Goal: Task Accomplishment & Management: Use online tool/utility

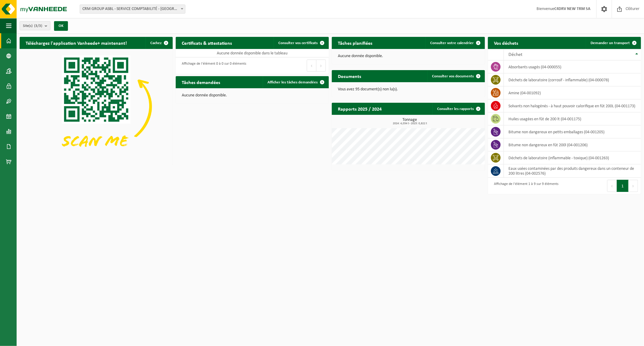
click at [152, 10] on span "CRM GROUP ASBL - SERVICE COMPTABILITÉ - [GEOGRAPHIC_DATA]" at bounding box center [132, 9] width 105 height 8
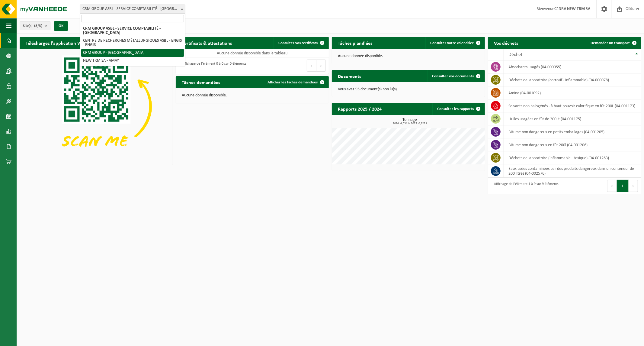
select select "6242"
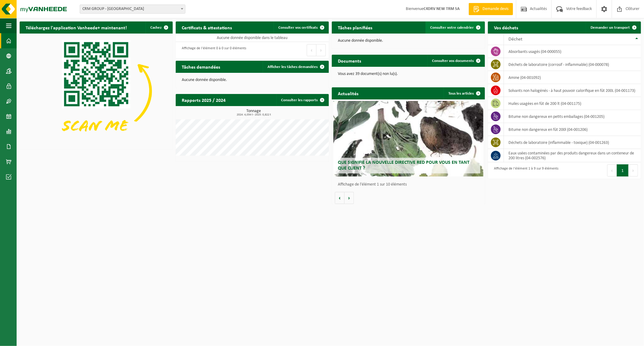
click at [447, 28] on span "Consulter votre calendrier" at bounding box center [451, 28] width 43 height 4
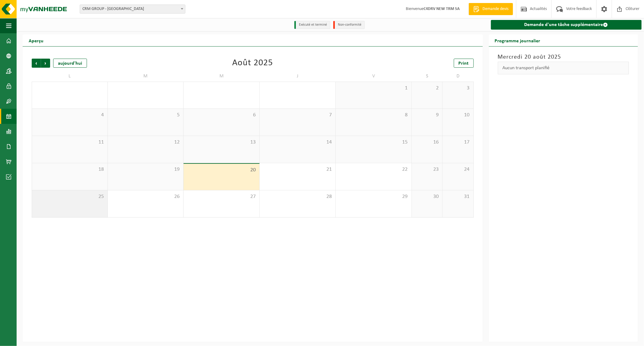
click at [98, 204] on div "25" at bounding box center [69, 203] width 75 height 27
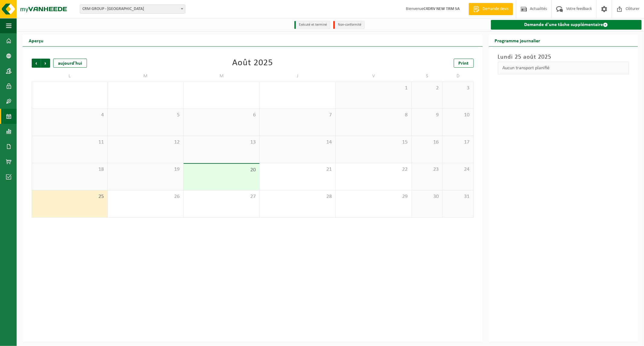
click at [557, 25] on link "Demande d'une tâche supplémentaire" at bounding box center [566, 25] width 151 height 10
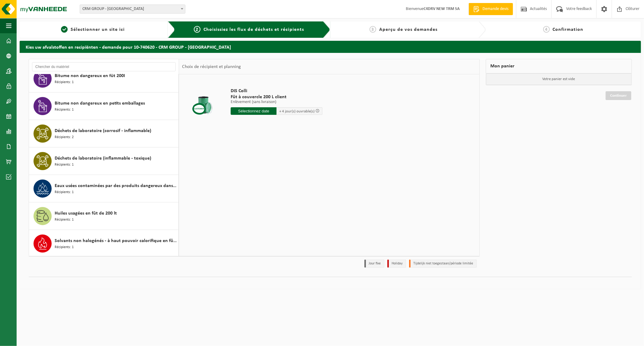
scroll to position [66, 0]
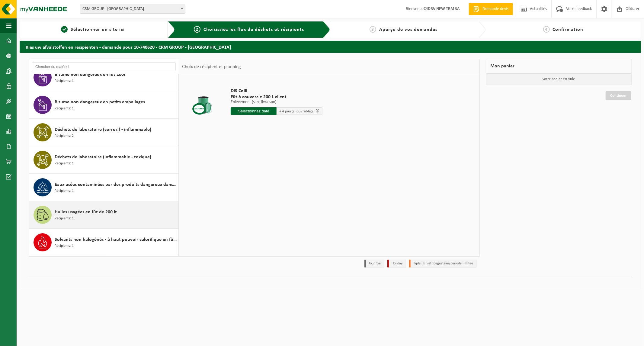
click at [90, 215] on span "Huiles usagées en fût de 200 lt" at bounding box center [86, 211] width 62 height 7
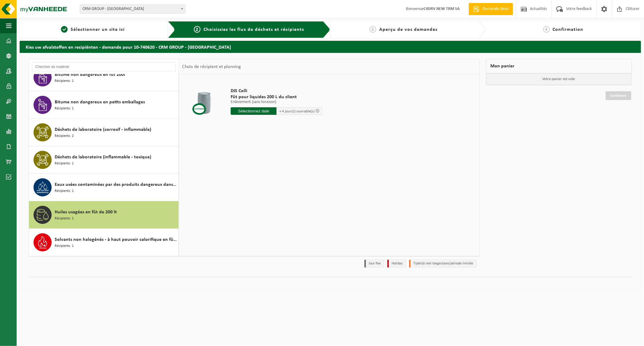
click at [255, 112] on input "text" at bounding box center [254, 111] width 46 height 8
click at [237, 184] on div "25" at bounding box center [236, 184] width 11 height 10
type input "à partir de 2025-08-25"
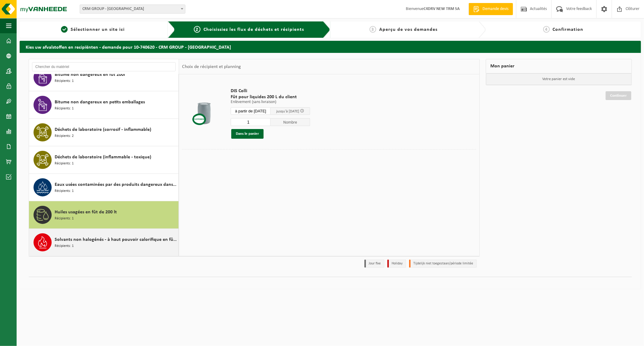
click at [135, 242] on span "Solvants non halogénés - à haut pouvoir calorifique en fût 200L" at bounding box center [116, 239] width 122 height 7
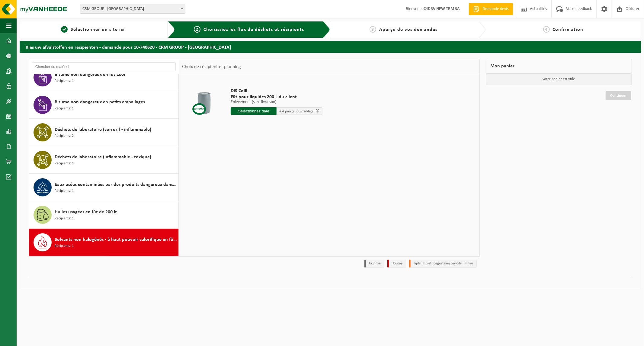
click at [251, 111] on input "text" at bounding box center [254, 111] width 46 height 8
click at [235, 182] on div "25" at bounding box center [236, 184] width 11 height 10
type input "à partir de 2025-08-25"
click at [260, 121] on input "1" at bounding box center [251, 122] width 40 height 8
drag, startPoint x: 259, startPoint y: 121, endPoint x: 226, endPoint y: 121, distance: 32.9
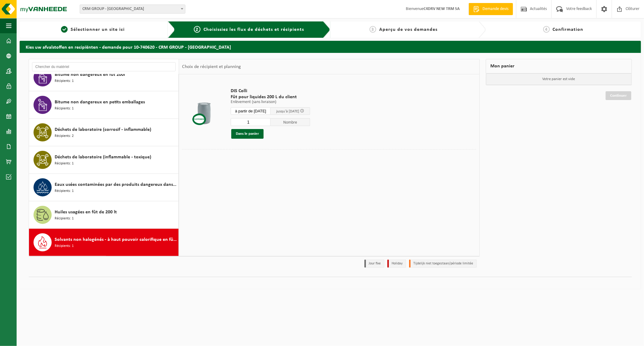
click at [226, 121] on td "DIS Colli Fût pour liquides 200 L du client Enlèvement (sans livraison) Enlèvem…" at bounding box center [351, 113] width 250 height 72
type input "6"
click at [242, 132] on button "Dans le panier" at bounding box center [247, 134] width 32 height 10
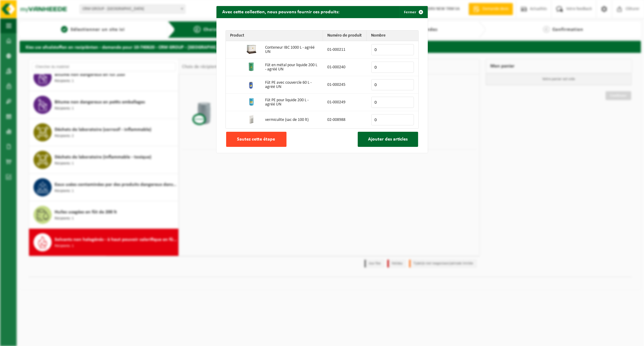
click at [266, 144] on button "Sautez cette étape" at bounding box center [256, 139] width 60 height 15
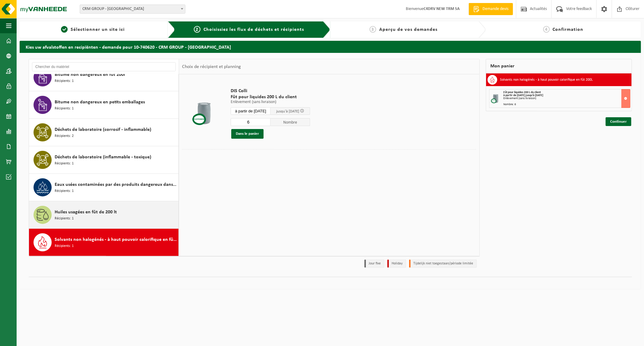
click at [91, 213] on span "Huiles usagées en fût de 200 lt" at bounding box center [86, 211] width 62 height 7
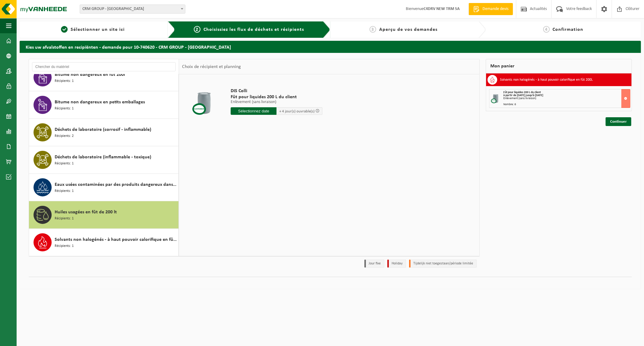
click at [248, 109] on input "text" at bounding box center [254, 111] width 46 height 8
click at [239, 183] on div "25" at bounding box center [236, 184] width 11 height 10
type input "à partir de 2025-08-25"
click at [248, 133] on button "Dans le panier" at bounding box center [247, 134] width 32 height 10
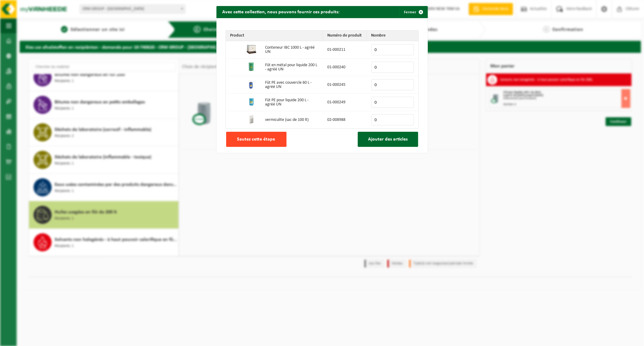
click at [255, 140] on span "Sautez cette étape" at bounding box center [256, 139] width 38 height 5
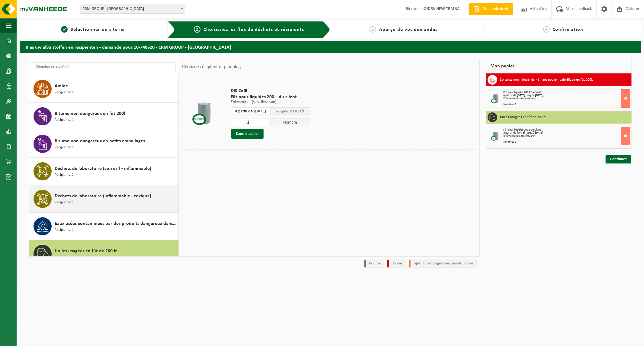
scroll to position [0, 0]
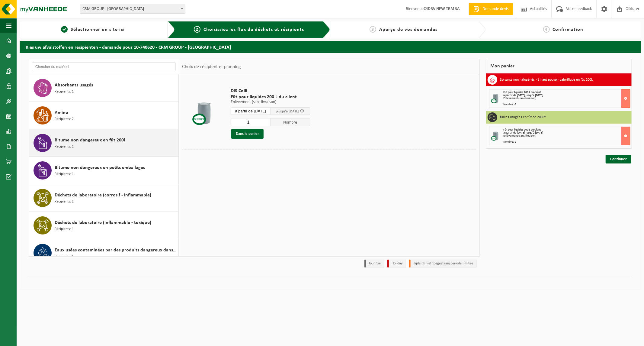
click at [95, 145] on div "Bitume non dangereux en fût 200l Récipients: 1" at bounding box center [116, 143] width 122 height 18
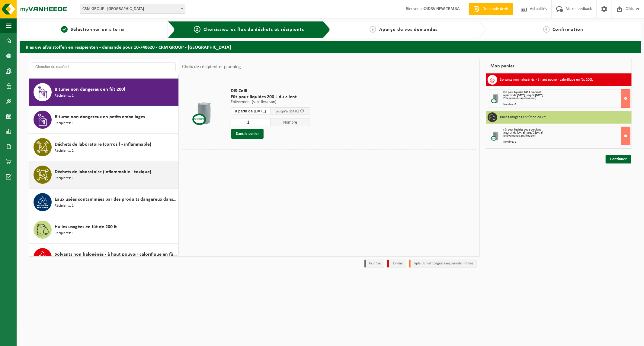
scroll to position [55, 0]
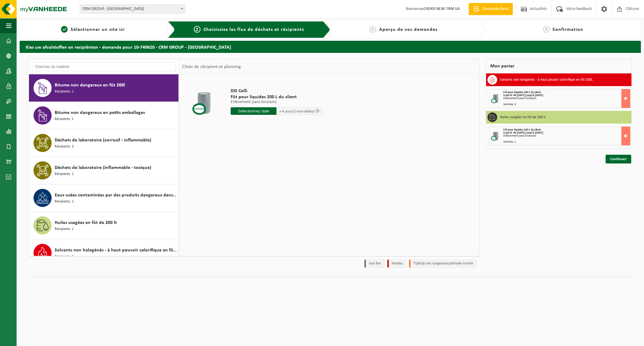
click at [246, 110] on input "text" at bounding box center [254, 111] width 46 height 8
click at [234, 184] on div "25" at bounding box center [236, 184] width 11 height 10
type input "à partir de 2025-08-25"
click at [252, 119] on input "1" at bounding box center [251, 122] width 40 height 8
drag, startPoint x: 252, startPoint y: 119, endPoint x: 239, endPoint y: 119, distance: 13.0
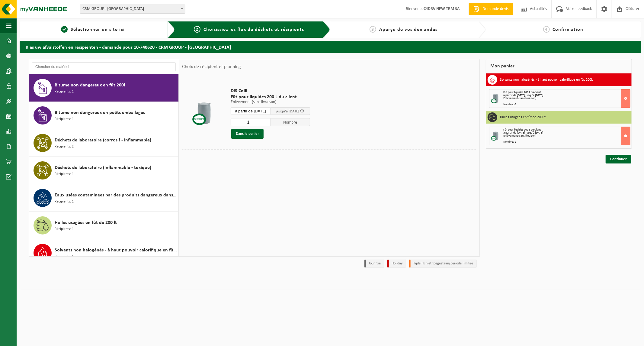
click at [239, 119] on input "1" at bounding box center [251, 122] width 40 height 8
type input "2"
click at [245, 132] on button "Dans le panier" at bounding box center [247, 134] width 32 height 10
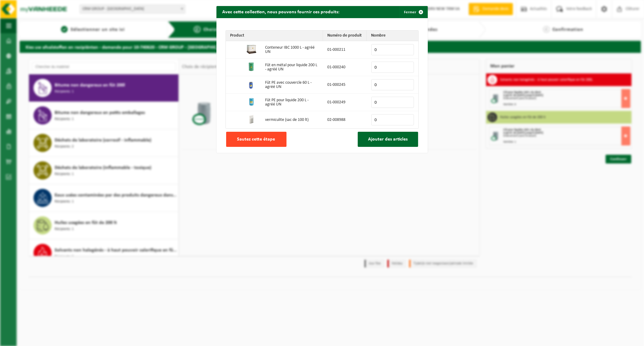
click at [260, 138] on span "Sautez cette étape" at bounding box center [256, 139] width 38 height 5
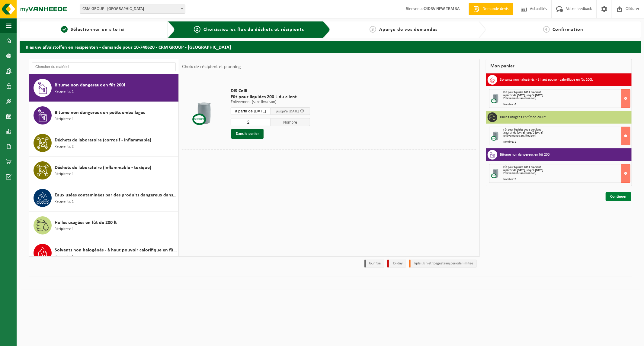
click at [616, 196] on link "Continuer" at bounding box center [619, 196] width 26 height 9
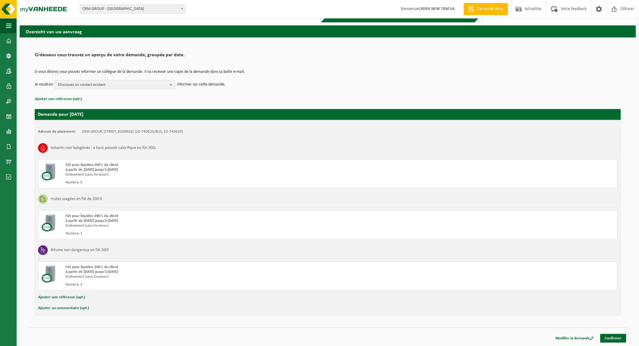
scroll to position [16, 0]
click at [620, 338] on link "Confirmer" at bounding box center [613, 338] width 26 height 9
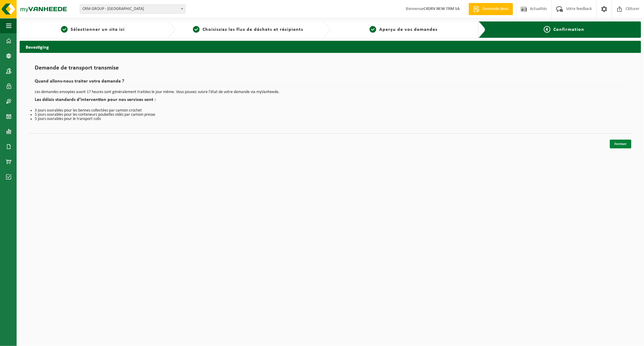
click at [622, 146] on link "Fermer" at bounding box center [620, 143] width 21 height 9
